Goal: Task Accomplishment & Management: Manage account settings

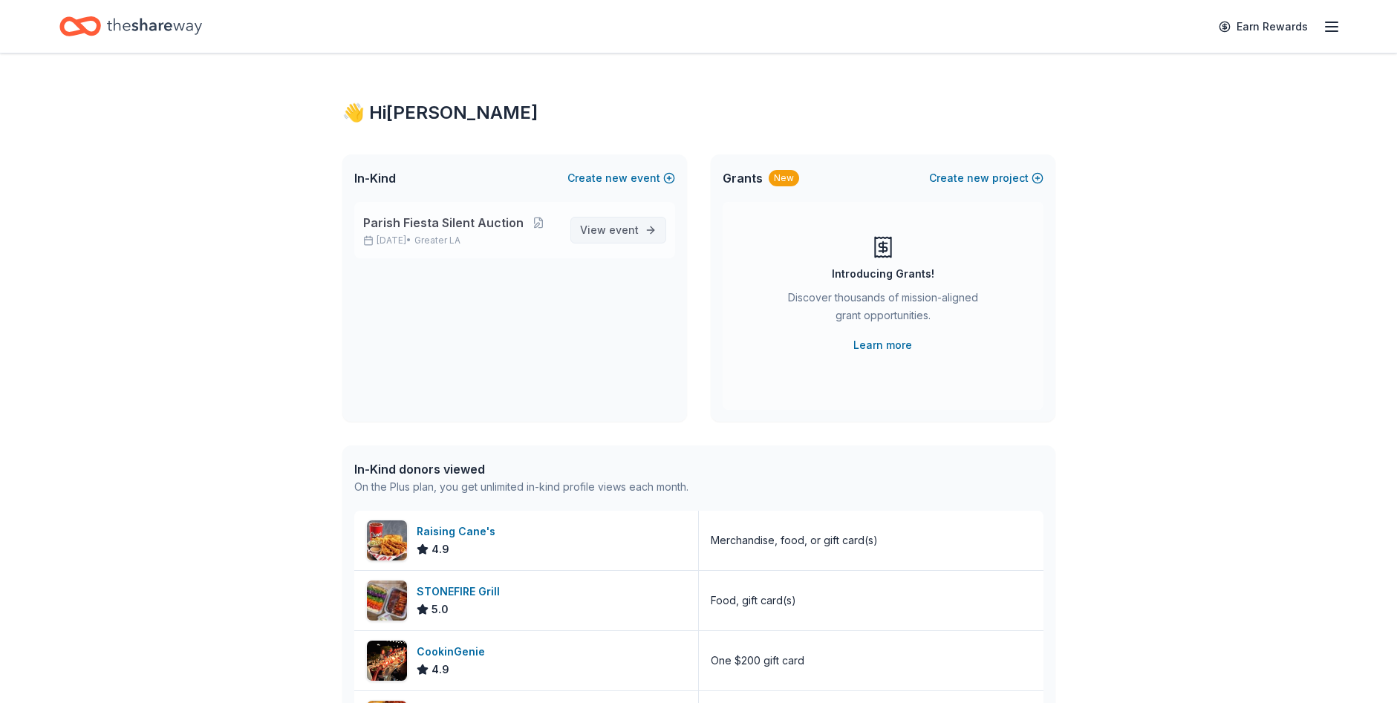
click at [587, 226] on span "View event" at bounding box center [609, 230] width 59 height 18
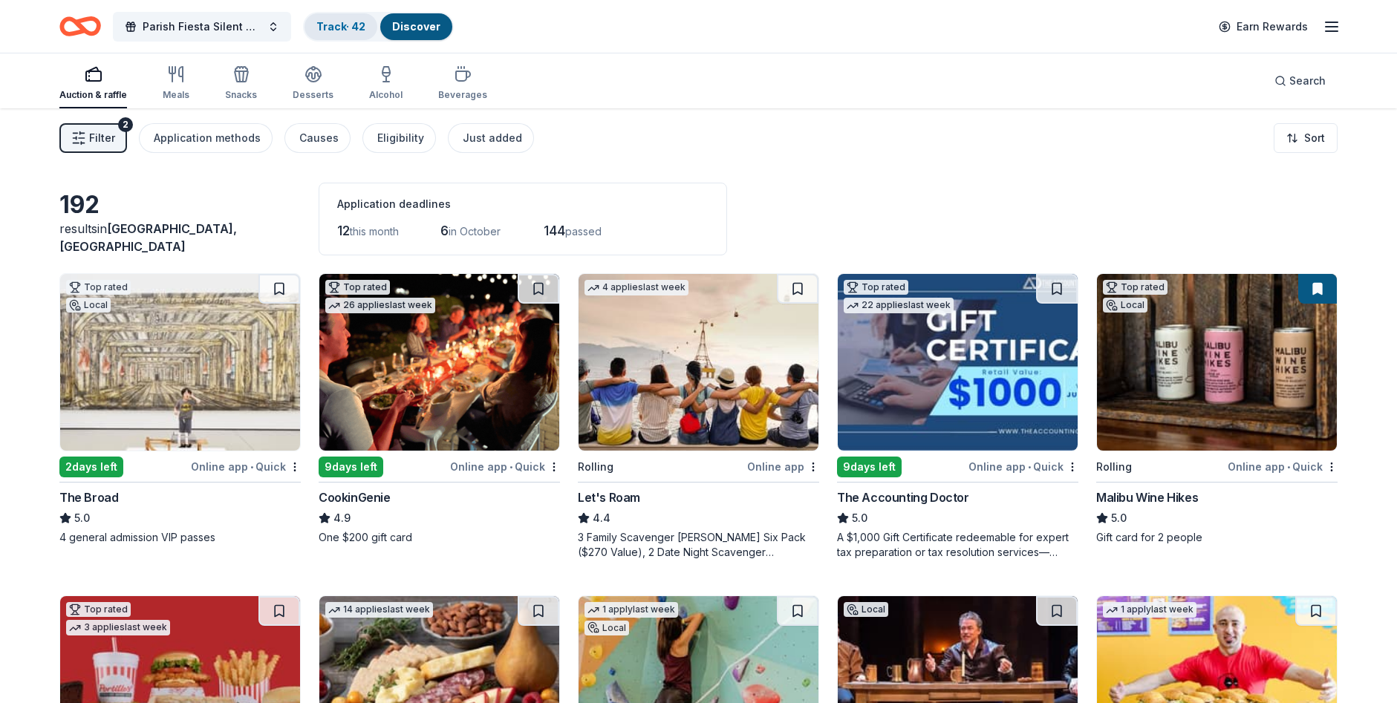
click at [351, 32] on link "Track · 42" at bounding box center [340, 26] width 49 height 13
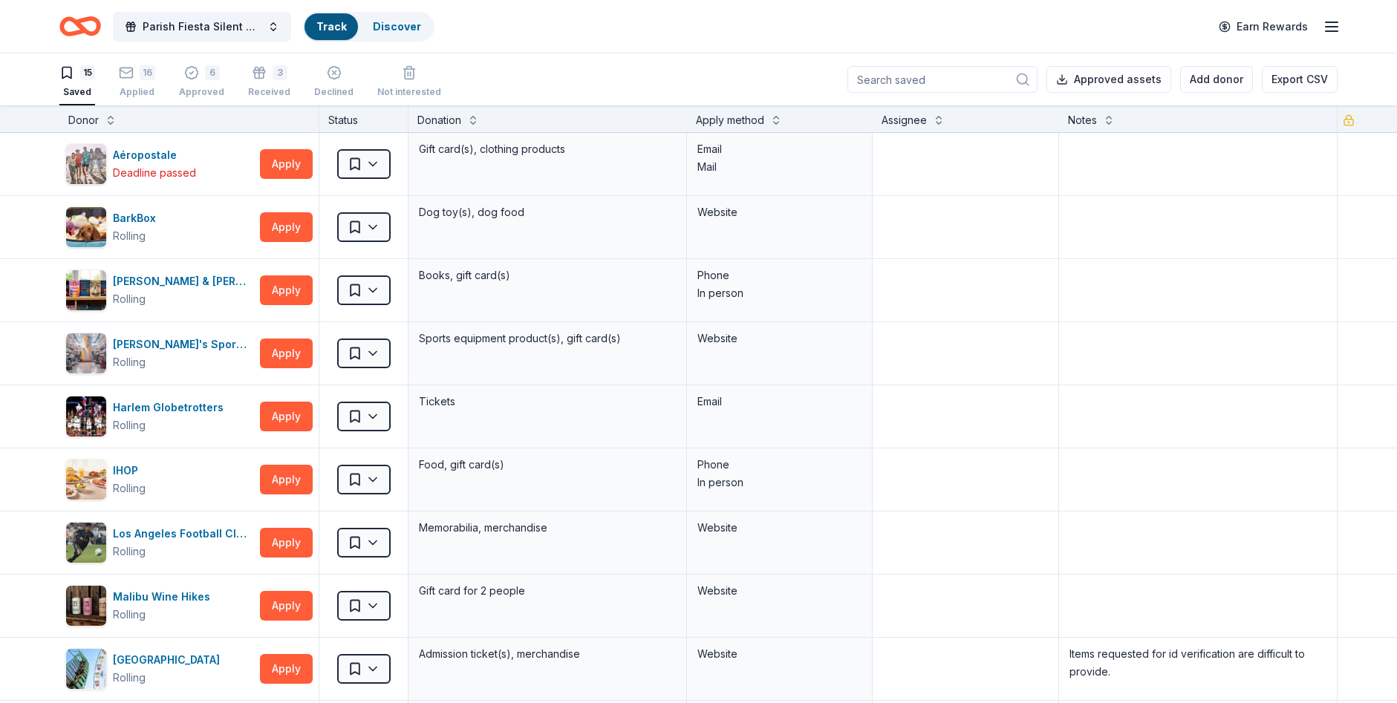
scroll to position [1, 0]
click at [191, 86] on div "Approved" at bounding box center [201, 91] width 45 height 12
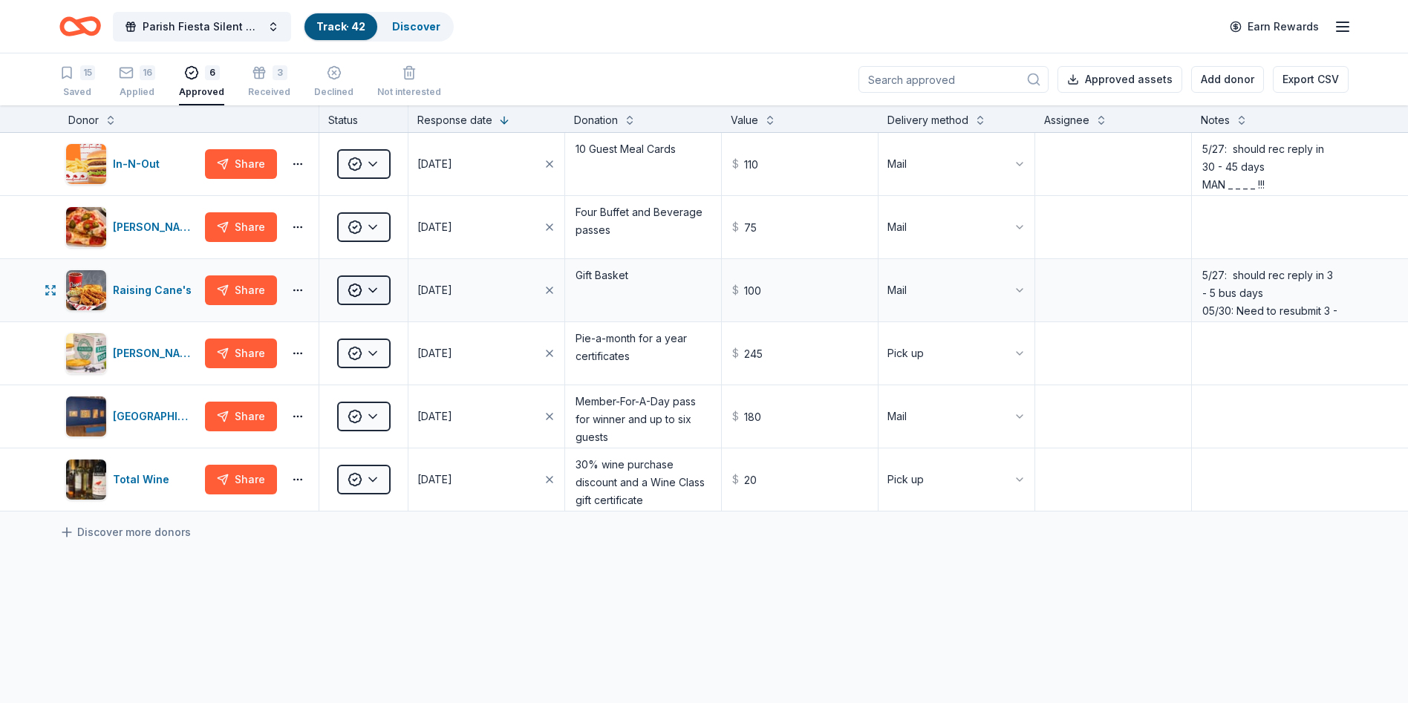
click at [376, 287] on html "Parish Fiesta Silent Auction Track · 42 Discover Earn Rewards 15 Saved 16 Appli…" at bounding box center [704, 351] width 1408 height 703
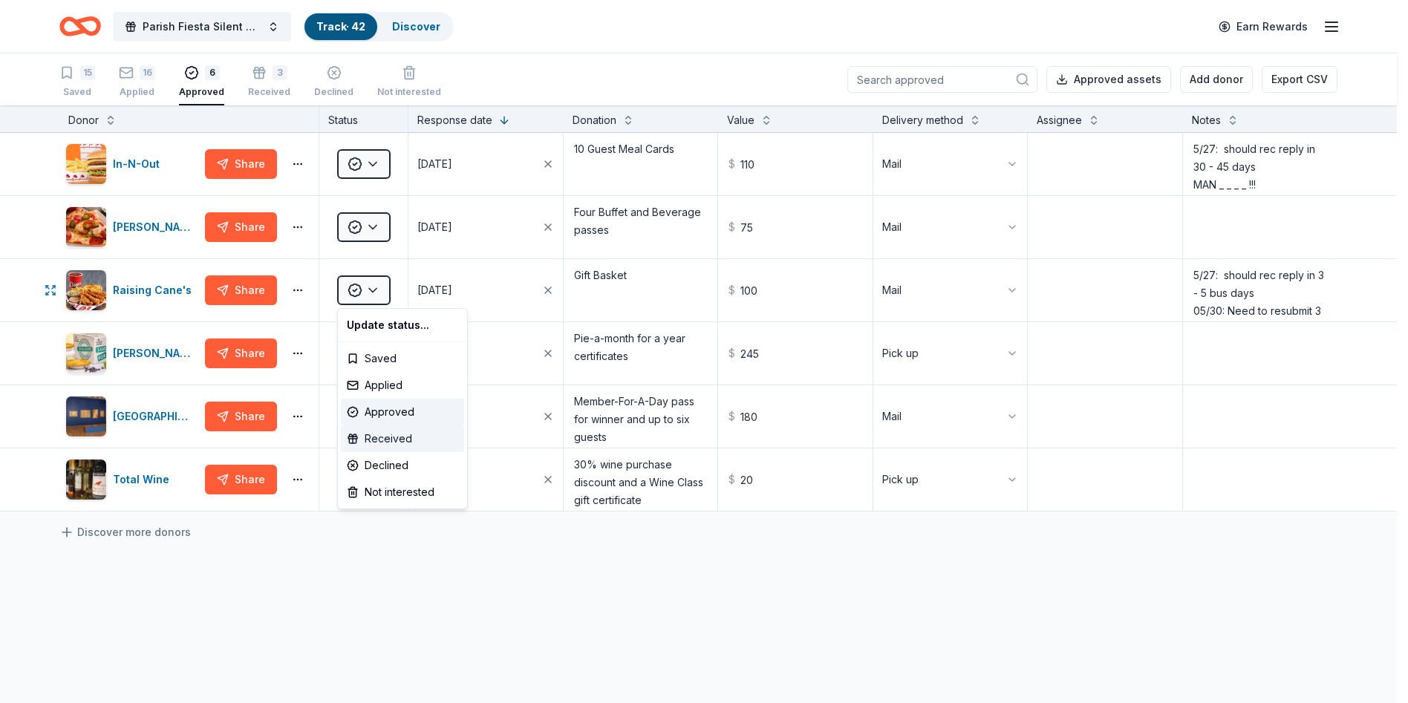
click at [376, 437] on div "Received" at bounding box center [402, 439] width 123 height 27
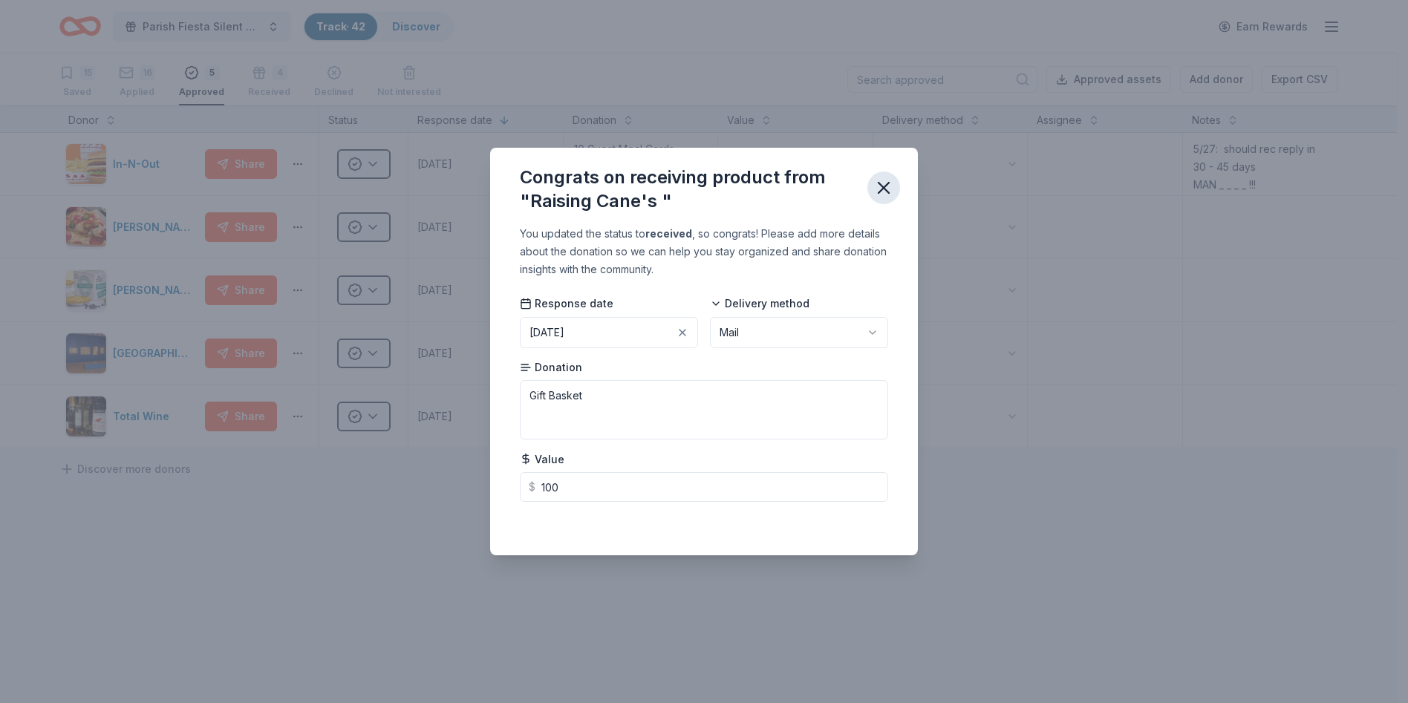
click at [874, 183] on icon "button" at bounding box center [883, 187] width 21 height 21
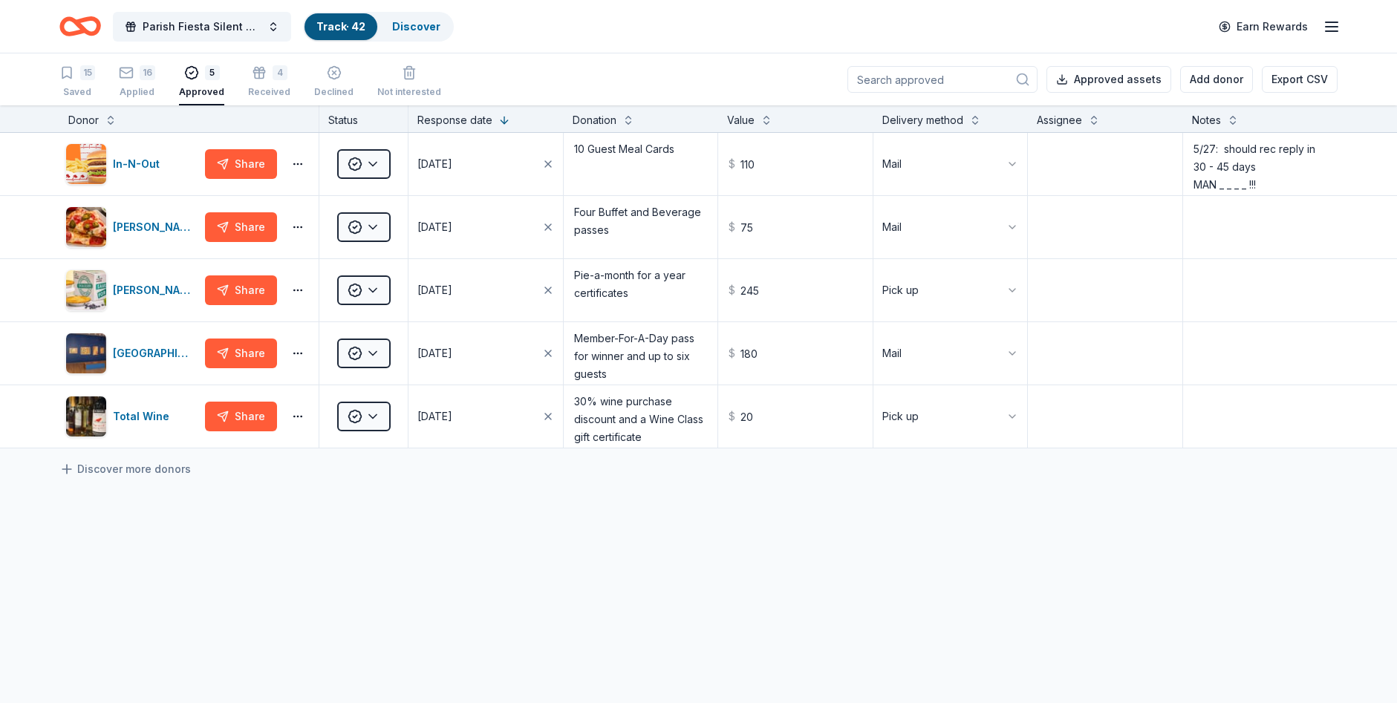
click at [88, 29] on icon "Home" at bounding box center [80, 26] width 42 height 35
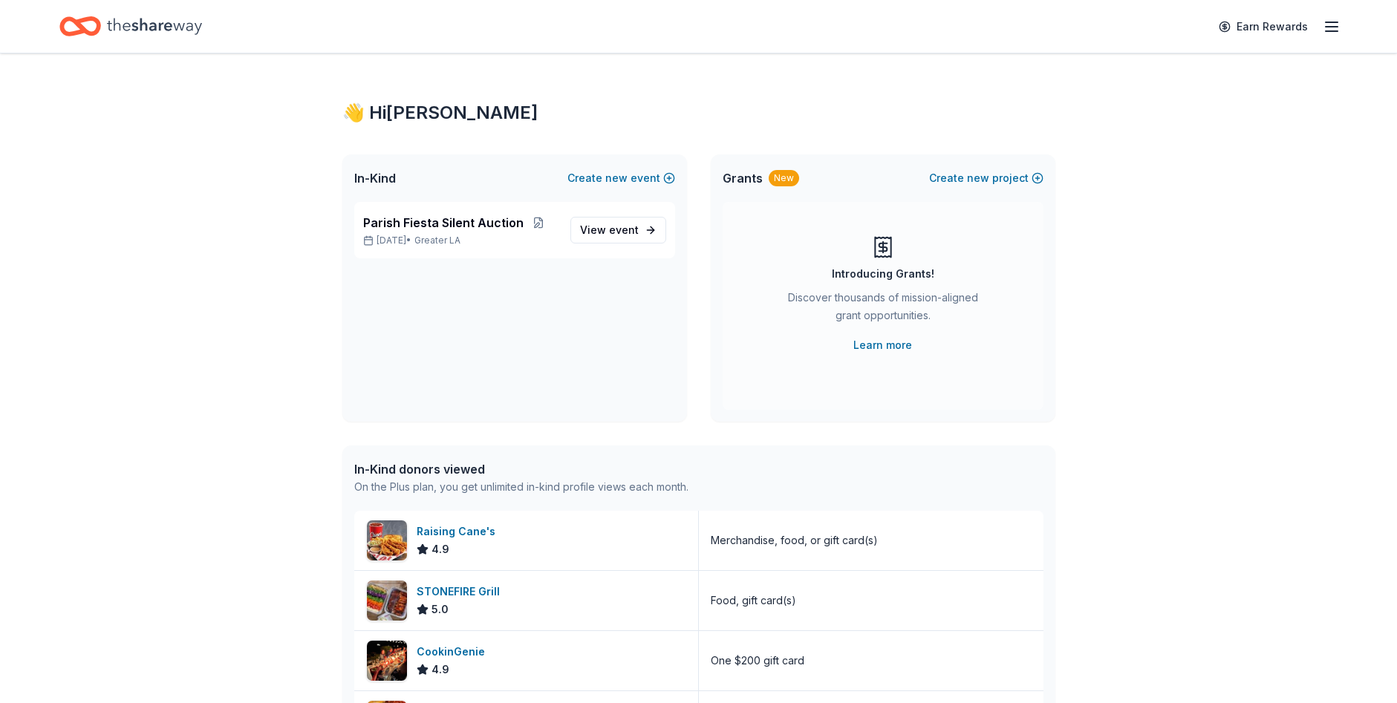
click at [1331, 27] on icon "button" at bounding box center [1332, 27] width 18 height 18
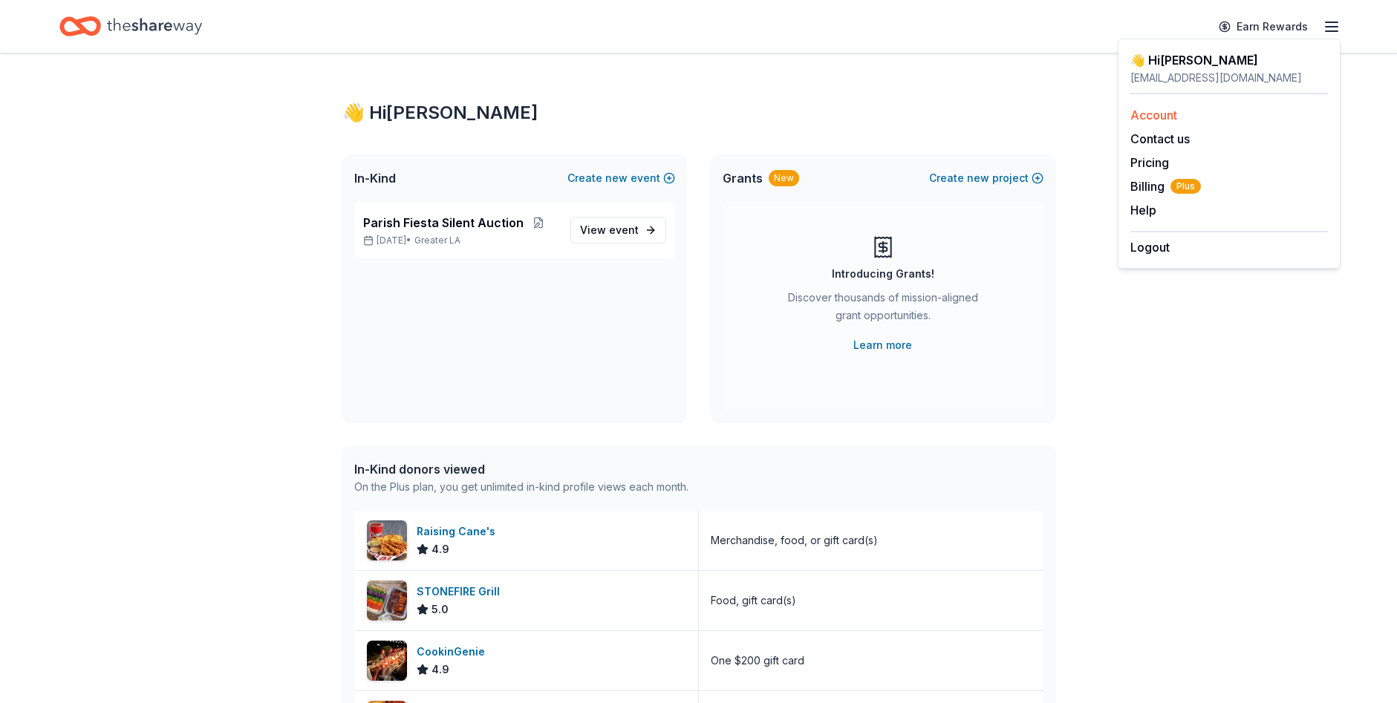
click at [1154, 116] on link "Account" at bounding box center [1153, 115] width 47 height 15
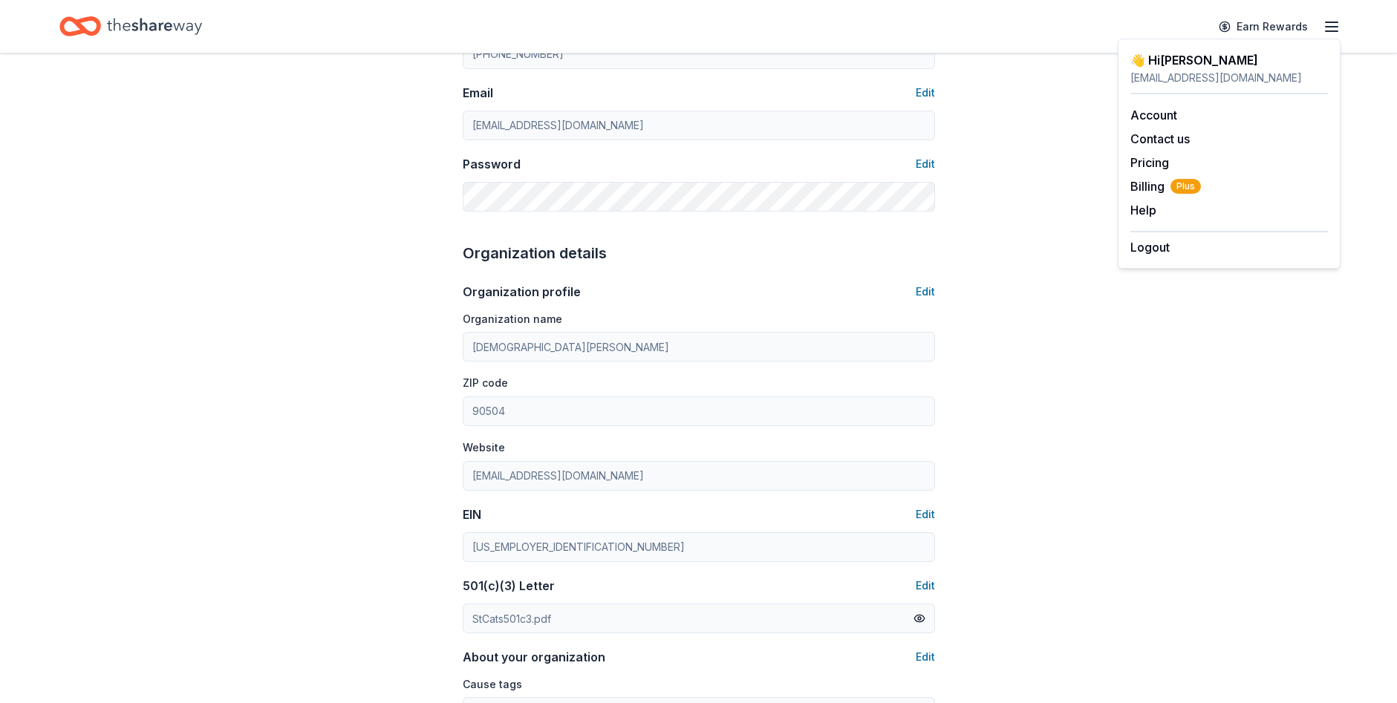
scroll to position [42, 0]
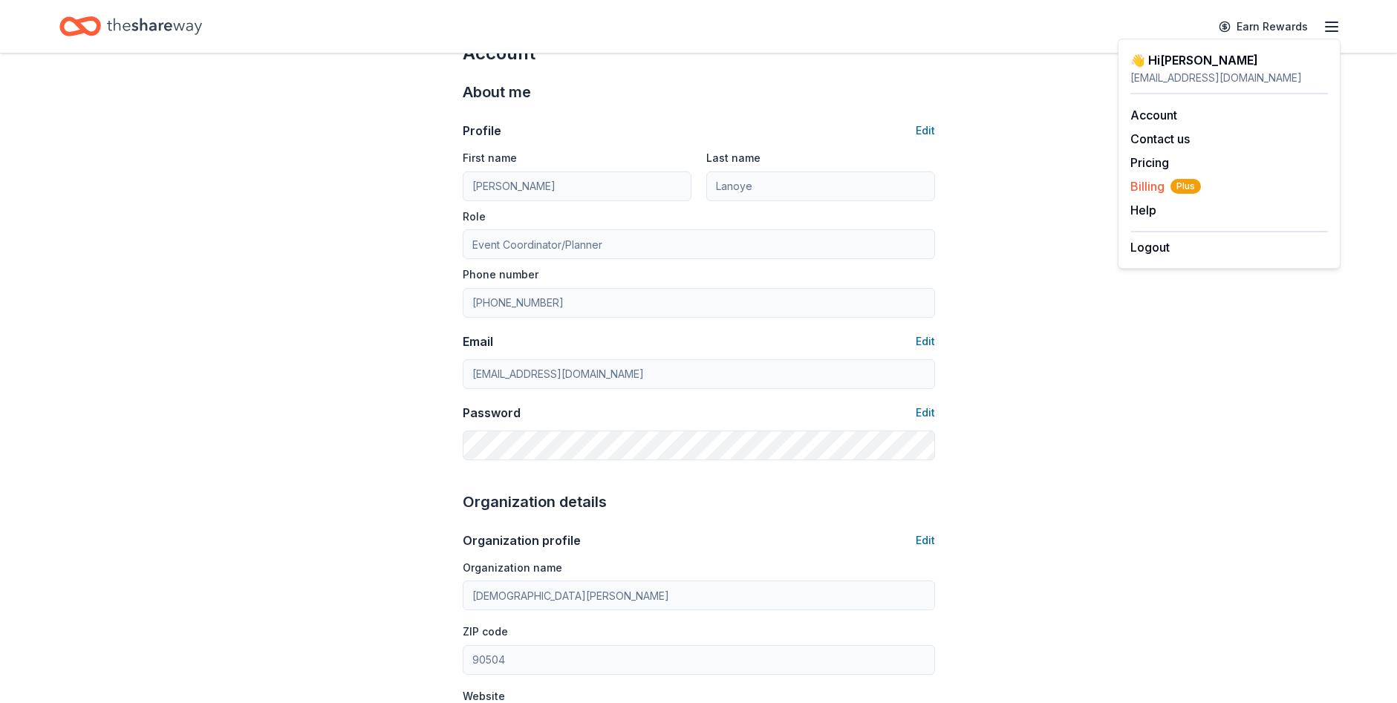
click at [1145, 184] on span "Billing Plus" at bounding box center [1165, 186] width 71 height 18
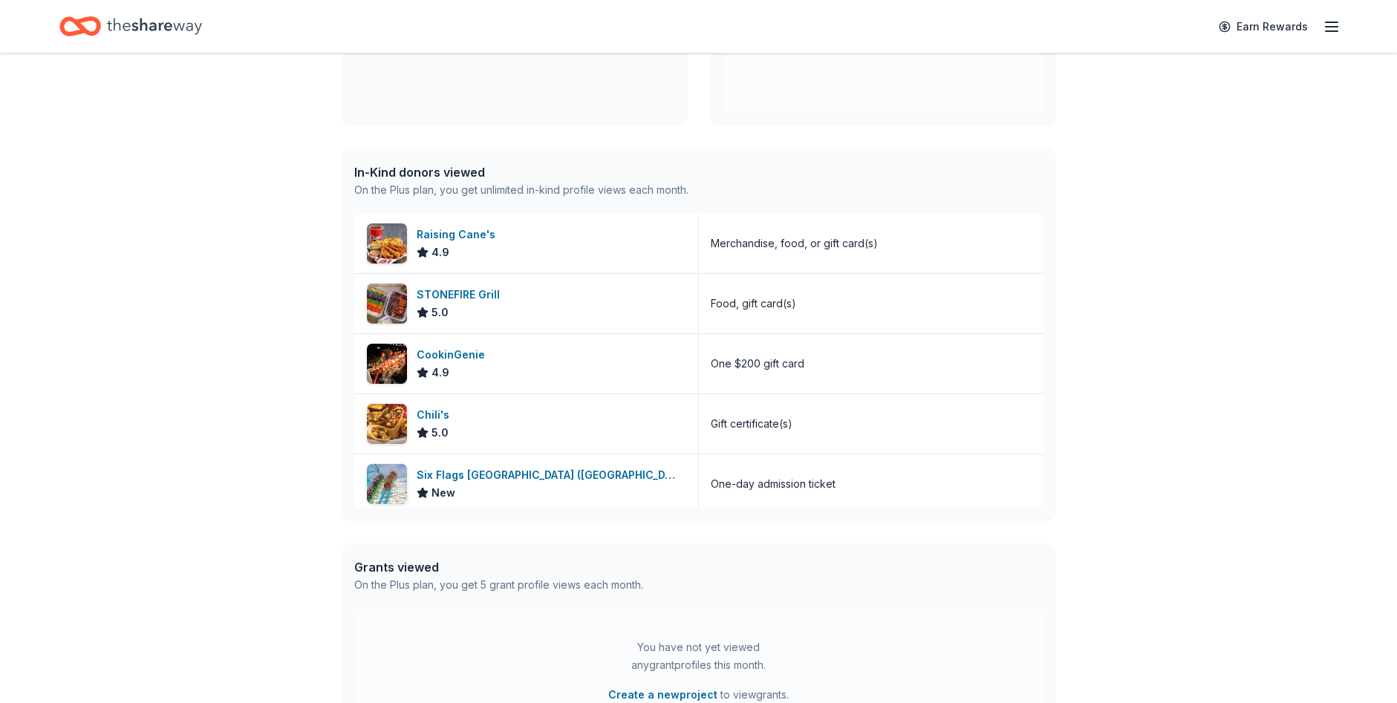
scroll to position [223, 0]
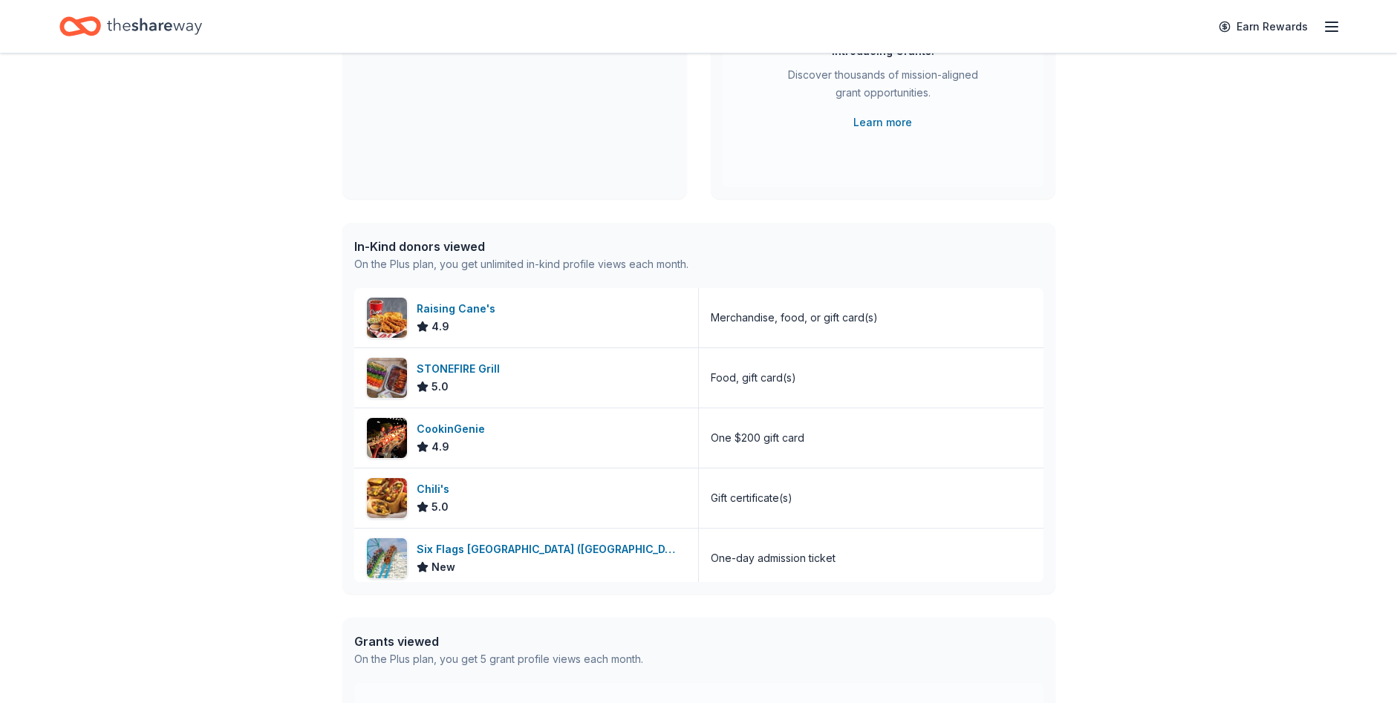
click at [1331, 20] on icon "button" at bounding box center [1332, 27] width 18 height 18
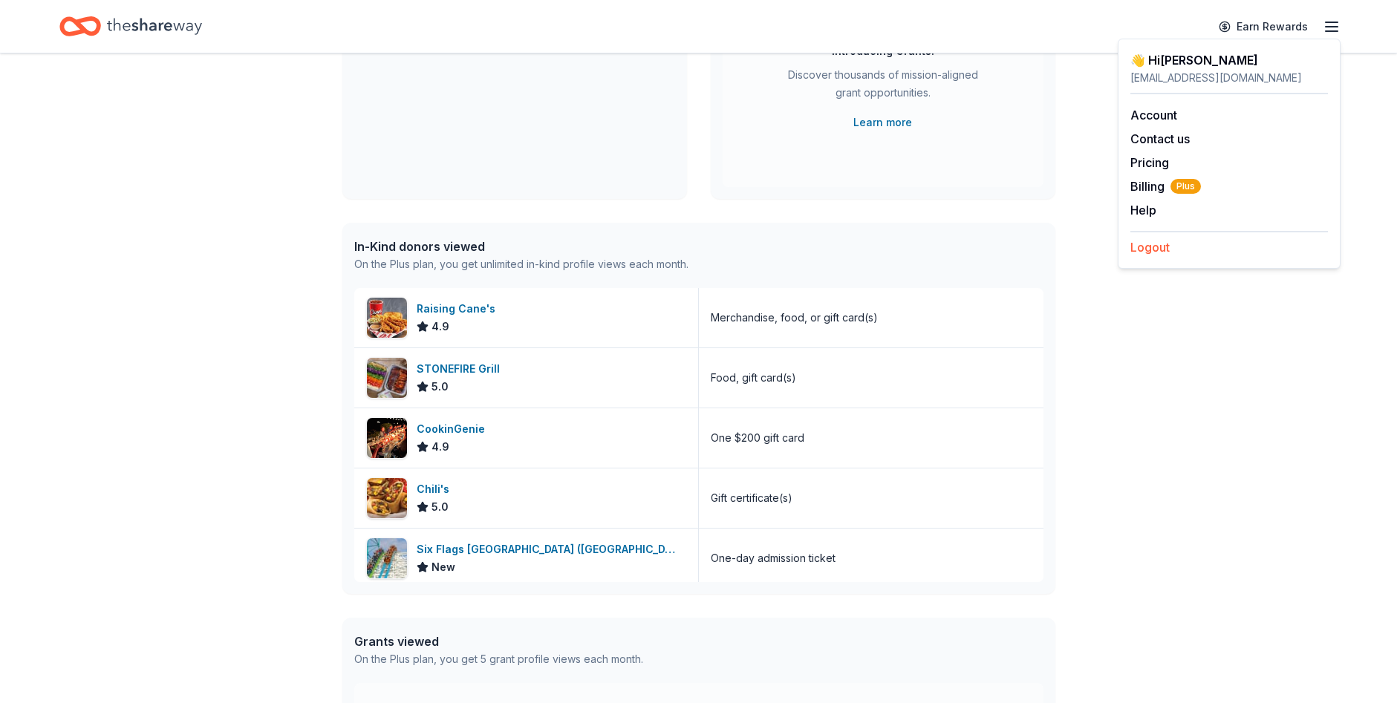
click at [1135, 248] on button "Logout" at bounding box center [1149, 247] width 39 height 18
